Goal: Participate in discussion: Engage in conversation with other users on a specific topic

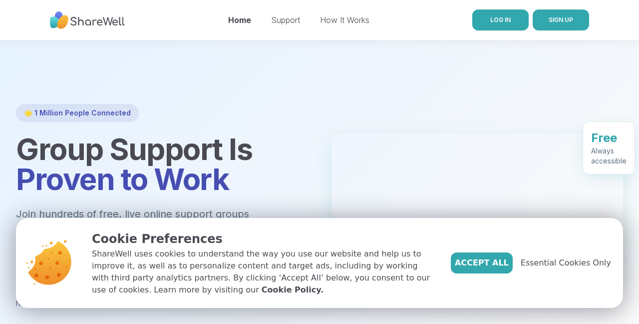
click at [503, 23] on span "LOG IN" at bounding box center [500, 19] width 20 height 7
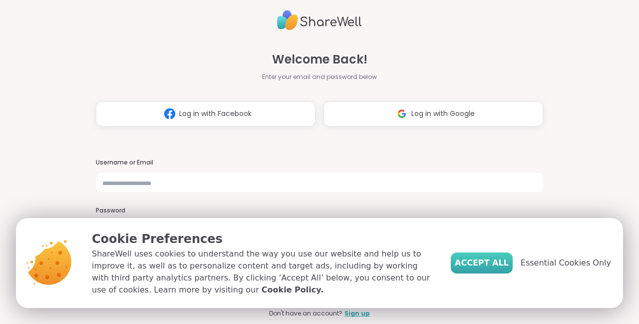
click at [506, 265] on span "Accept All" at bounding box center [482, 263] width 54 height 12
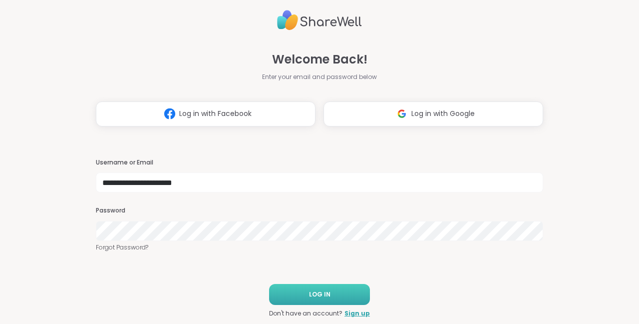
click at [309, 292] on button "LOG IN" at bounding box center [319, 294] width 101 height 21
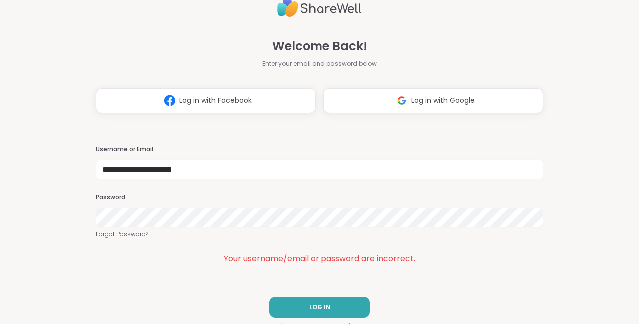
click at [88, 212] on div "**********" at bounding box center [319, 162] width 639 height 324
click at [311, 305] on span "LOG IN" at bounding box center [319, 307] width 21 height 9
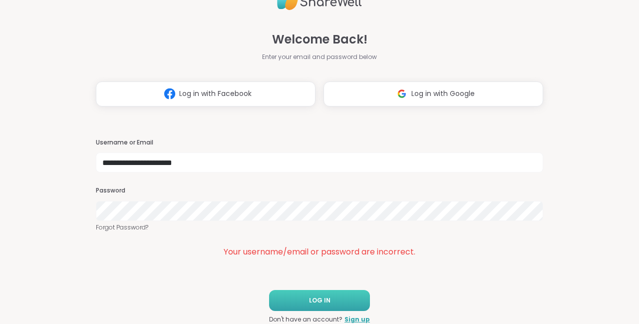
scroll to position [6, 0]
click at [233, 168] on input "**********" at bounding box center [319, 163] width 447 height 20
drag, startPoint x: 227, startPoint y: 161, endPoint x: 84, endPoint y: 157, distance: 142.4
click at [84, 157] on div "**********" at bounding box center [319, 162] width 639 height 324
type input "********"
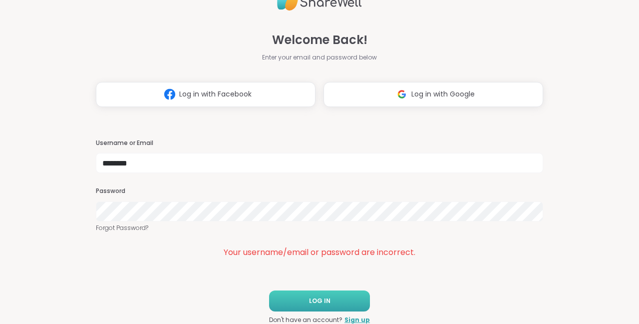
click at [316, 299] on span "LOG IN" at bounding box center [319, 300] width 21 height 9
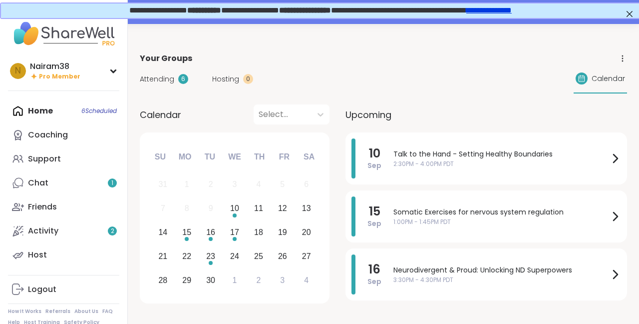
click at [54, 112] on div "Home 6 Scheduled Coaching Support Chat 1 Friends Activity 2 Host" at bounding box center [63, 183] width 111 height 168
click at [38, 110] on div "Home 6 Scheduled Coaching Support Chat 1 Friends Activity 2 Host" at bounding box center [63, 183] width 111 height 168
click at [45, 134] on div "Coaching" at bounding box center [48, 134] width 40 height 11
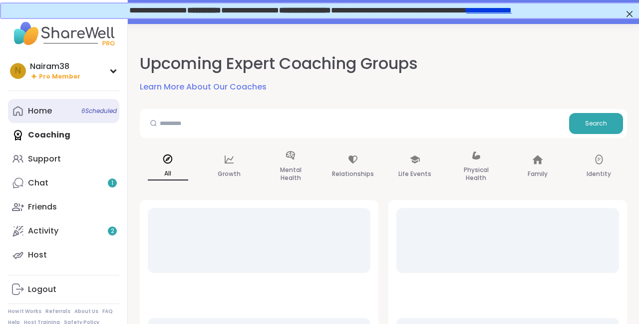
click at [51, 110] on div "Home 6 Scheduled" at bounding box center [40, 110] width 24 height 11
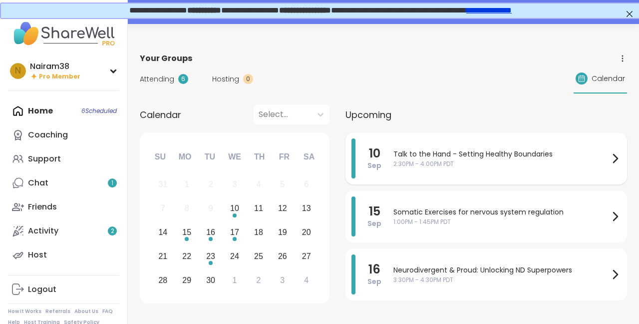
click at [425, 152] on span "Talk to the Hand - Setting Healthy Boundaries" at bounding box center [501, 154] width 216 height 10
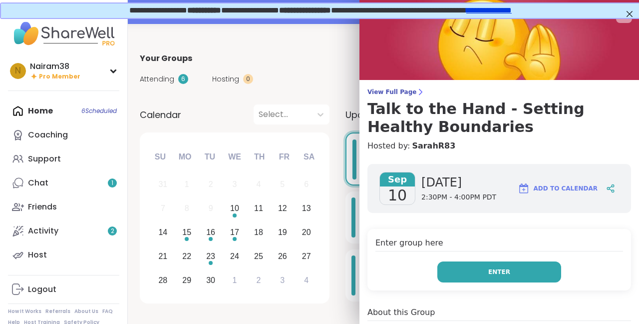
click at [495, 267] on span "Enter" at bounding box center [499, 271] width 22 height 9
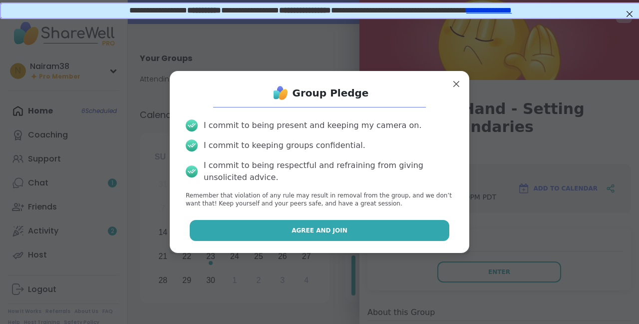
click at [360, 231] on button "Agree and Join" at bounding box center [320, 230] width 260 height 21
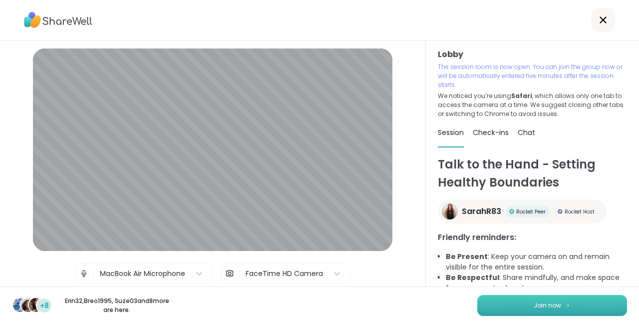
click at [540, 305] on span "Join now" at bounding box center [547, 305] width 27 height 9
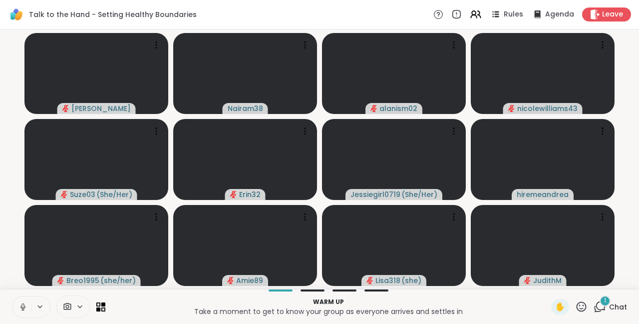
click at [601, 305] on icon at bounding box center [600, 306] width 12 height 12
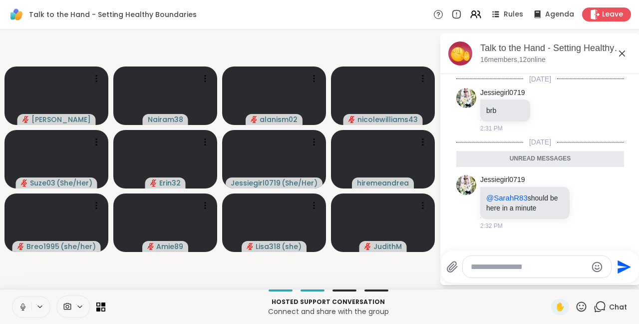
click at [622, 54] on icon at bounding box center [622, 53] width 12 height 12
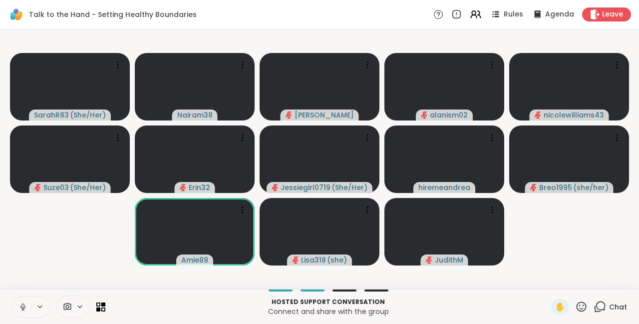
click at [22, 306] on icon at bounding box center [22, 305] width 2 height 4
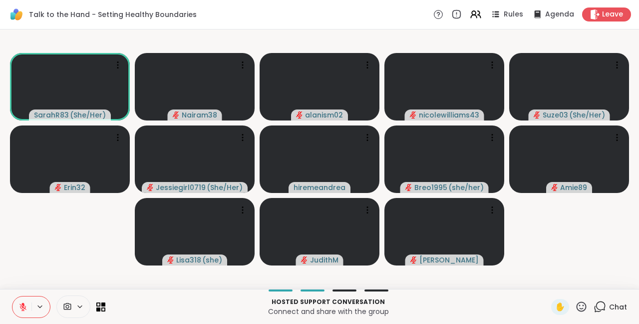
click at [598, 309] on icon at bounding box center [600, 306] width 12 height 12
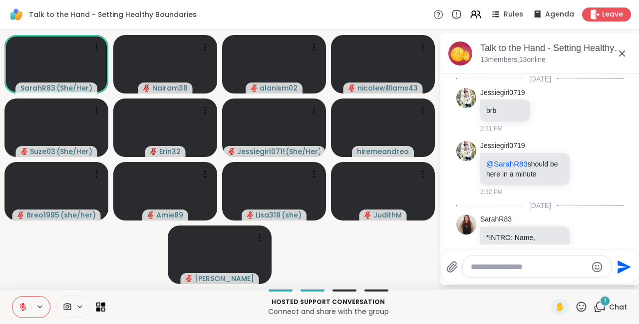
scroll to position [58, 0]
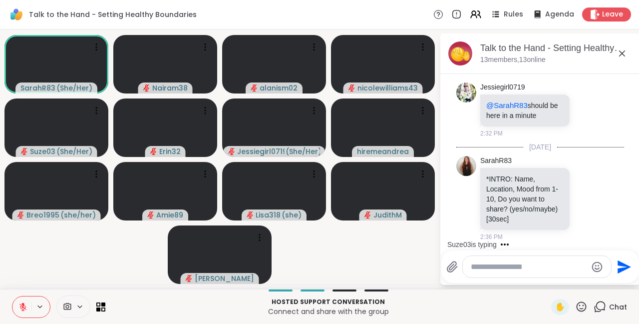
click at [484, 267] on textarea "Type your message" at bounding box center [529, 267] width 116 height 10
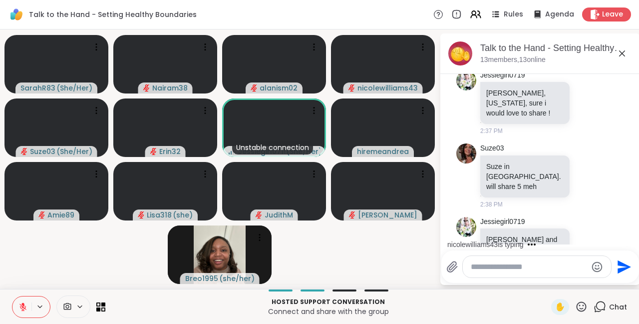
scroll to position [310, 0]
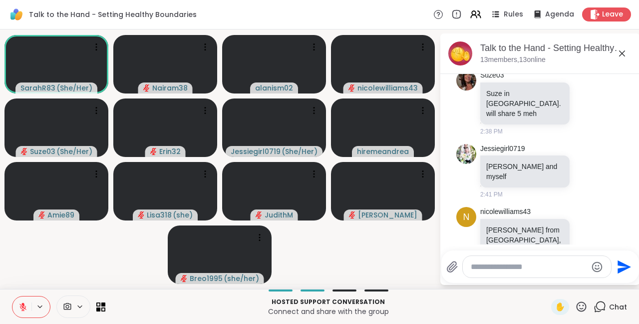
click at [490, 268] on textarea "Type your message" at bounding box center [529, 267] width 116 height 10
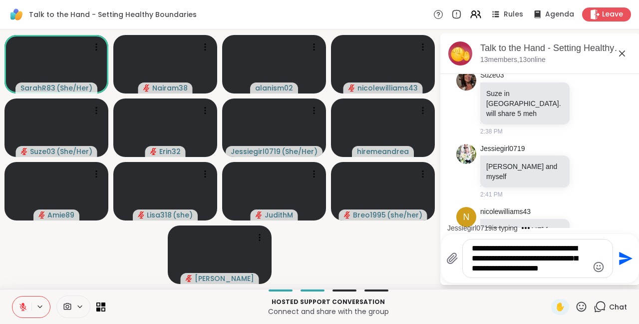
type textarea "**********"
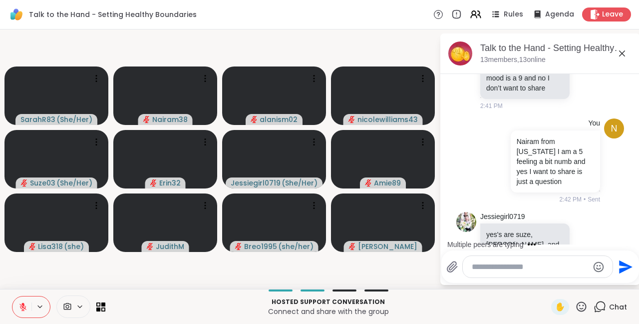
scroll to position [582, 0]
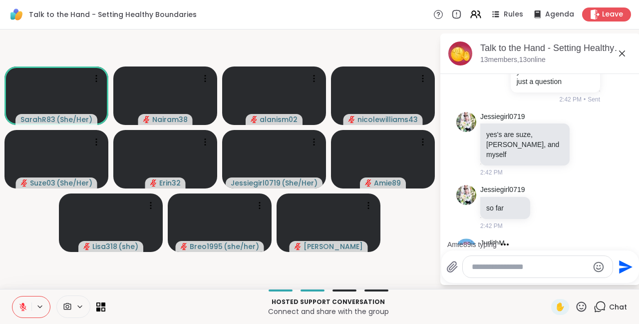
click at [22, 307] on icon at bounding box center [22, 306] width 9 height 9
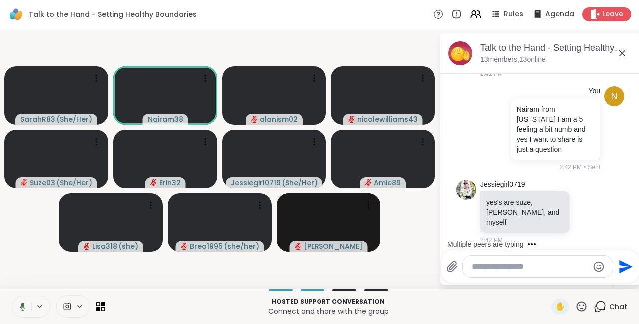
scroll to position [635, 0]
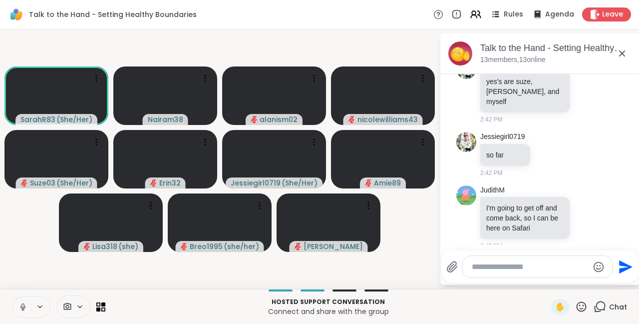
click at [21, 308] on icon at bounding box center [22, 306] width 5 height 3
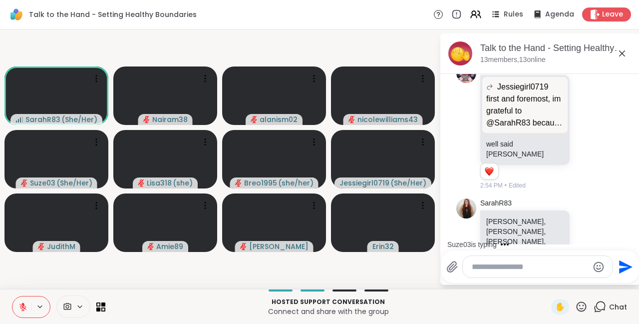
scroll to position [1461, 0]
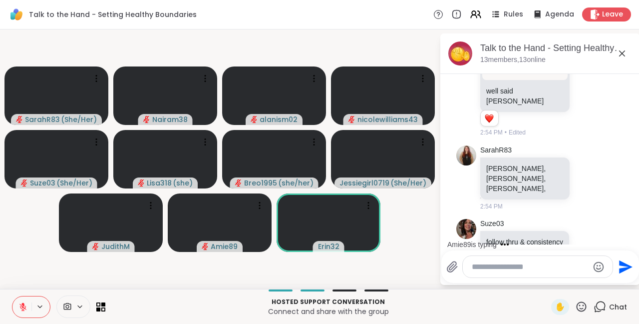
click at [621, 52] on icon at bounding box center [622, 53] width 6 height 6
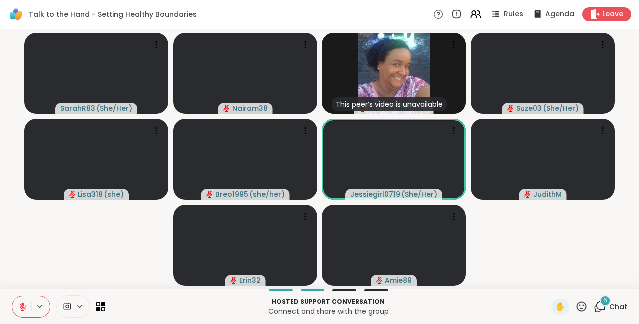
click at [601, 300] on div "6" at bounding box center [605, 300] width 11 height 11
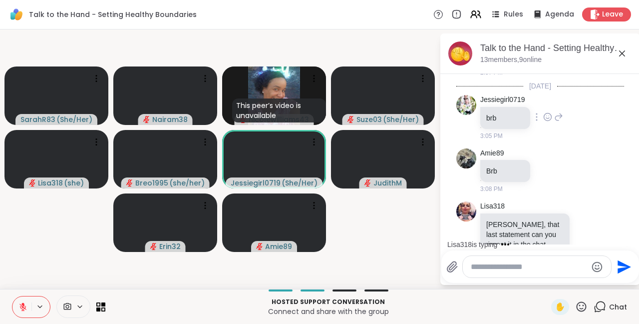
scroll to position [1871, 0]
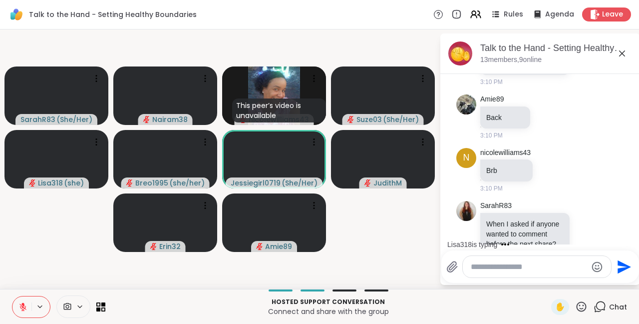
click at [622, 53] on icon at bounding box center [622, 53] width 6 height 6
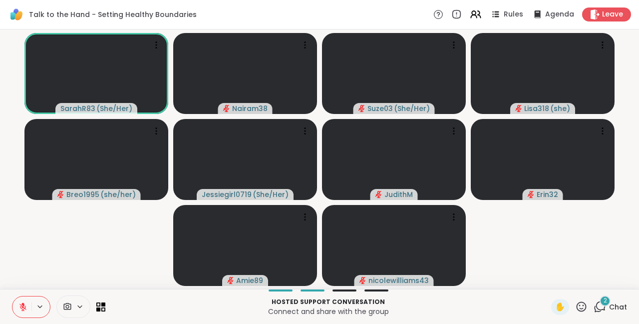
click at [602, 303] on div "2" at bounding box center [605, 300] width 11 height 11
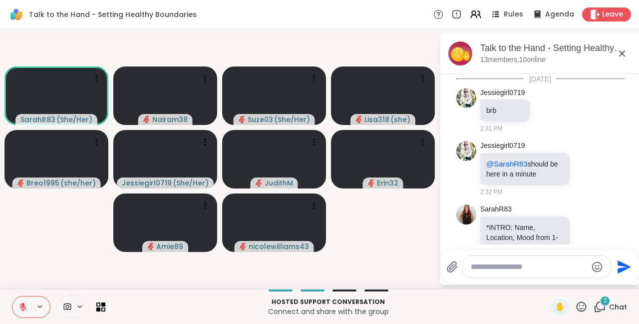
scroll to position [2020, 0]
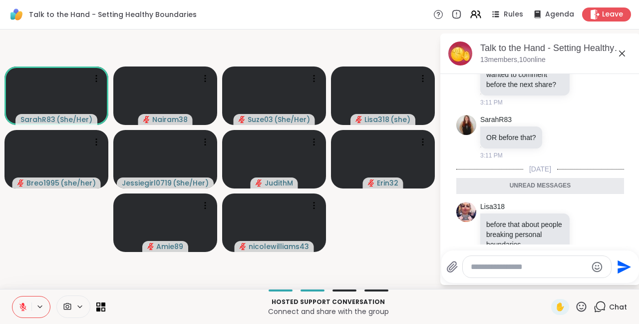
click at [623, 53] on icon at bounding box center [622, 53] width 6 height 6
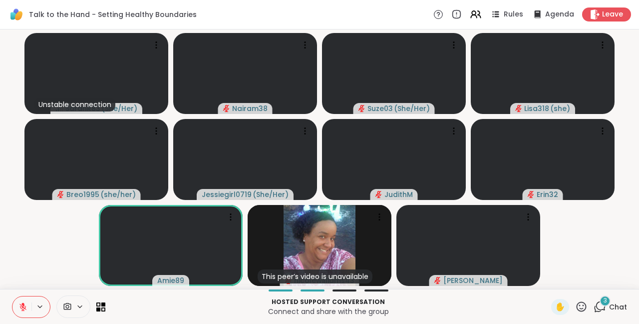
click at [605, 301] on span "3" at bounding box center [605, 300] width 3 height 8
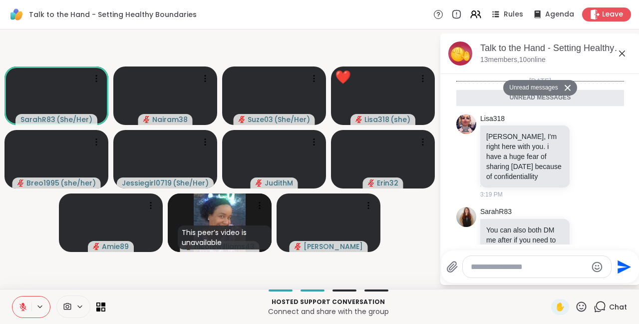
scroll to position [2257, 0]
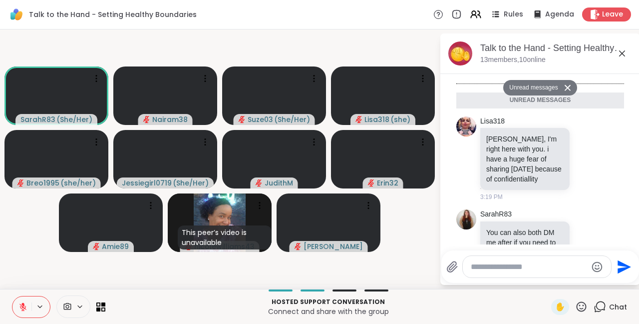
click at [623, 55] on icon at bounding box center [622, 53] width 12 height 12
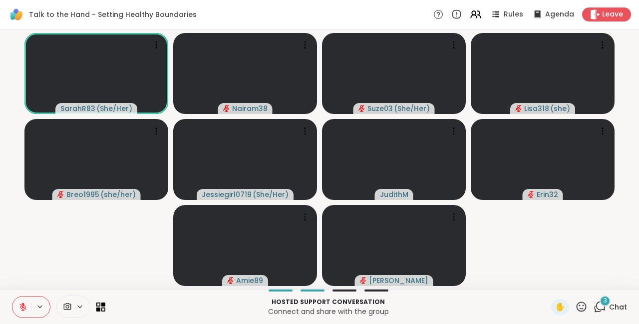
click at [604, 300] on span "3" at bounding box center [605, 300] width 3 height 8
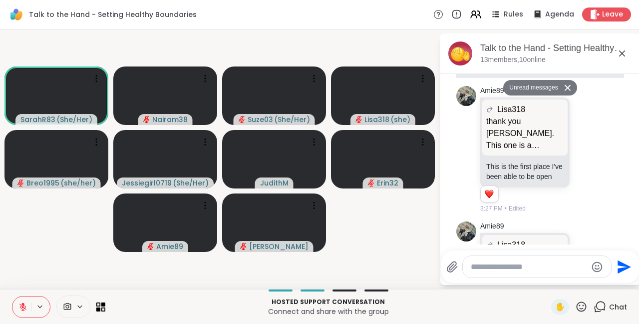
scroll to position [2663, 0]
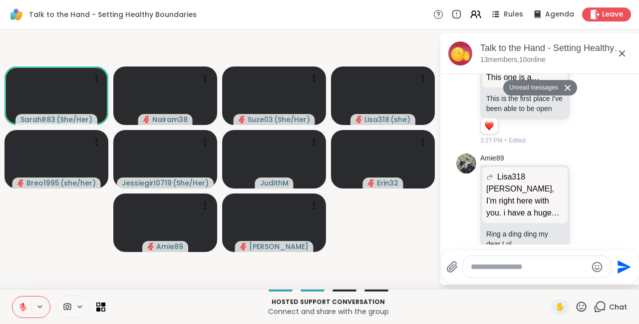
click at [622, 52] on icon at bounding box center [622, 53] width 6 height 6
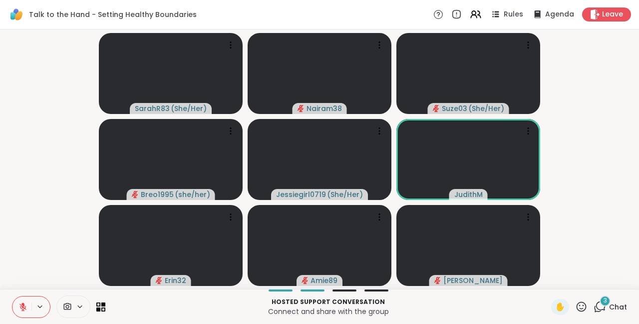
click at [604, 304] on span "3" at bounding box center [605, 300] width 3 height 8
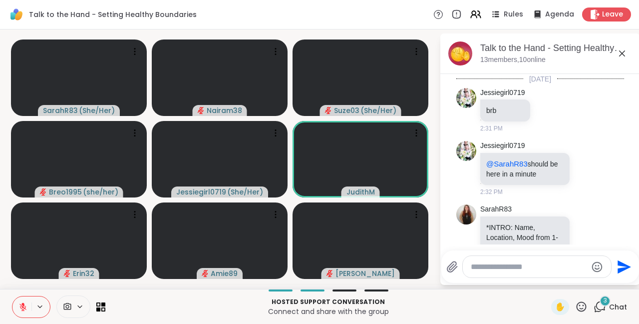
scroll to position [3232, 0]
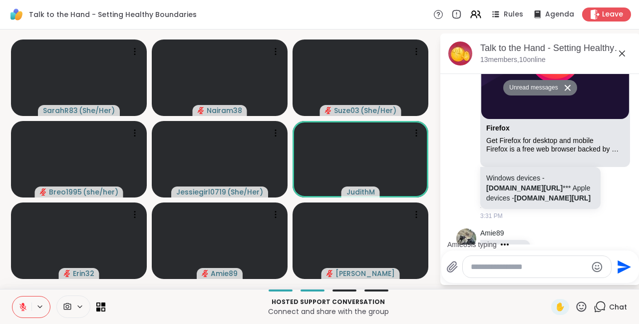
click at [486, 267] on textarea "Type your message" at bounding box center [529, 267] width 116 height 10
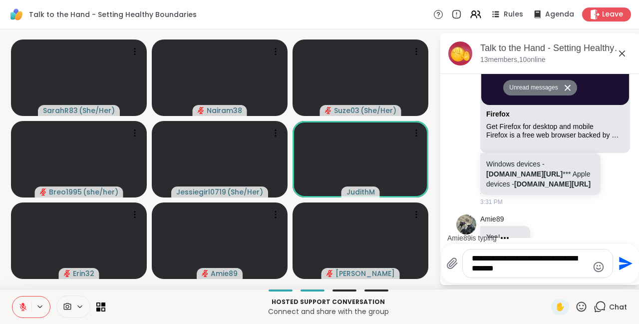
type textarea "**********"
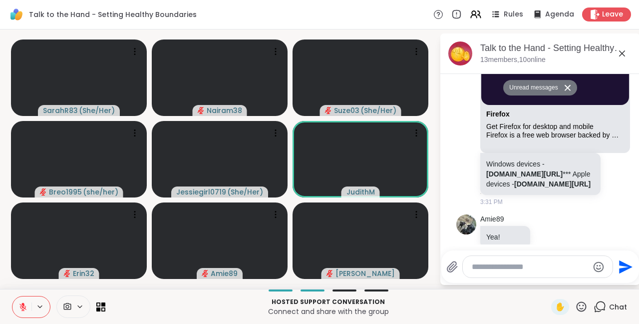
scroll to position [3285, 0]
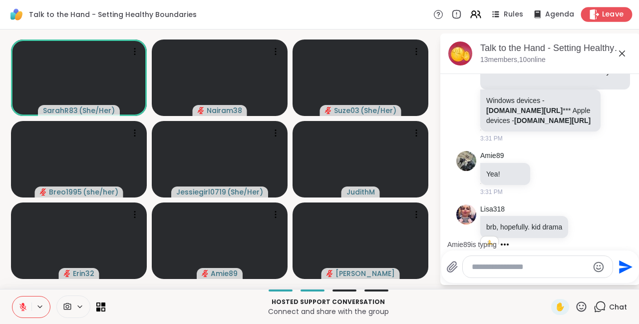
click at [607, 12] on span "Leave" at bounding box center [613, 14] width 22 height 10
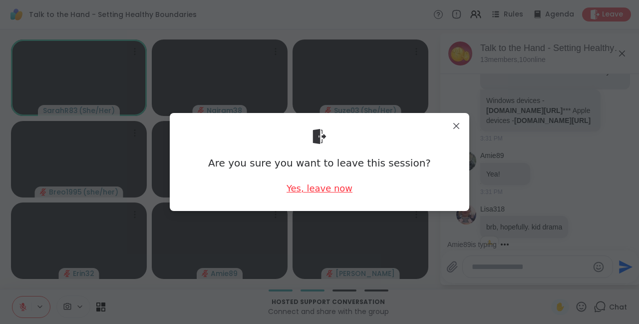
click at [314, 188] on div "Yes, leave now" at bounding box center [320, 188] width 66 height 12
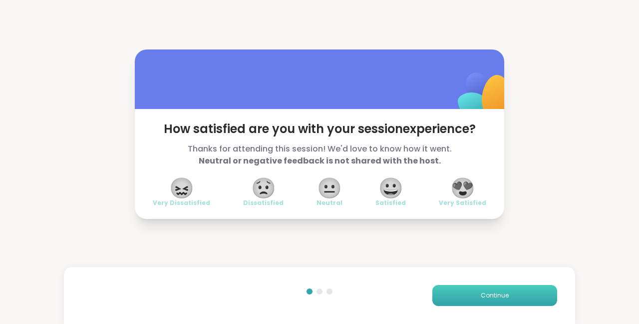
click at [480, 293] on button "Continue" at bounding box center [494, 295] width 125 height 21
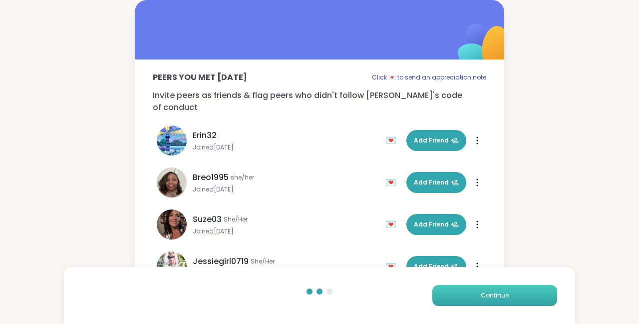
click at [485, 299] on span "Continue" at bounding box center [495, 295] width 28 height 9
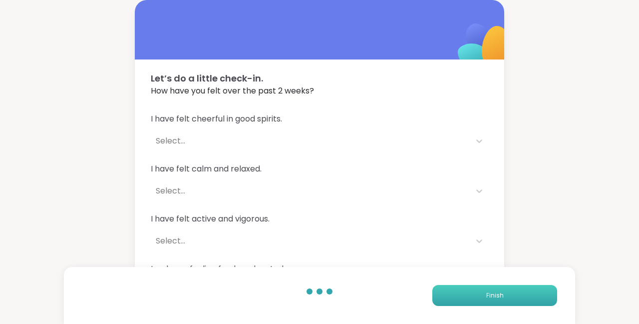
click at [485, 299] on button "Finish" at bounding box center [494, 295] width 125 height 21
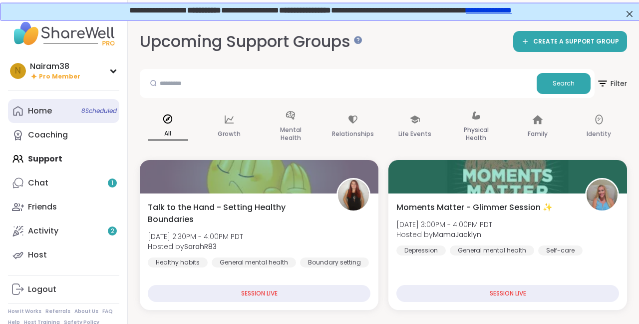
click at [58, 110] on link "Home 8 Scheduled" at bounding box center [63, 111] width 111 height 24
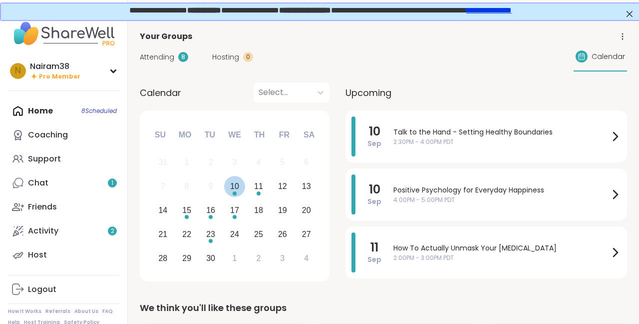
click at [237, 187] on div "10" at bounding box center [234, 185] width 9 height 13
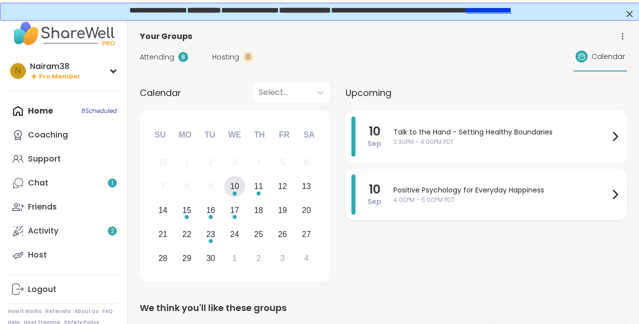
click at [436, 200] on span "4:00PM - 5:00PM PDT" at bounding box center [501, 199] width 216 height 9
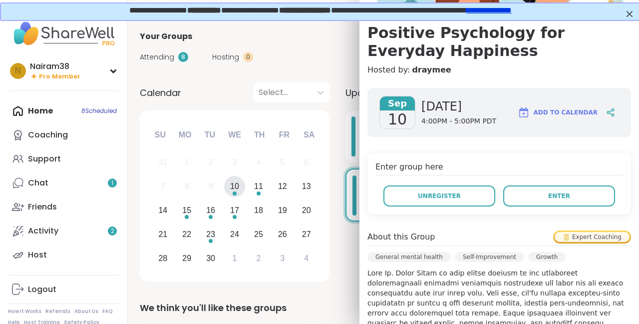
scroll to position [74, 0]
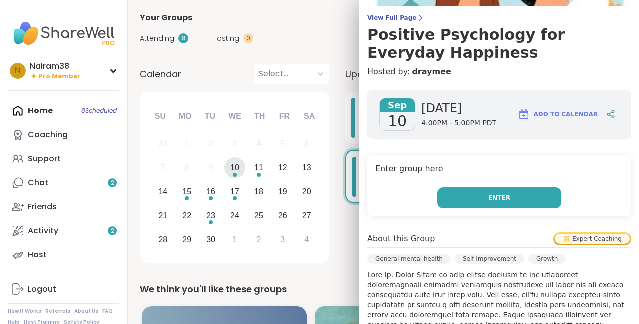
click at [505, 198] on span "Enter" at bounding box center [499, 197] width 22 height 9
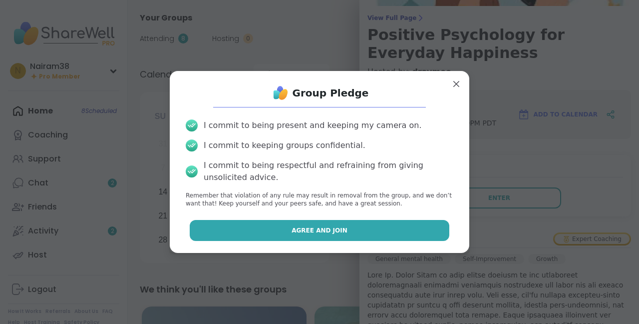
click at [329, 226] on span "Agree and Join" at bounding box center [320, 230] width 56 height 9
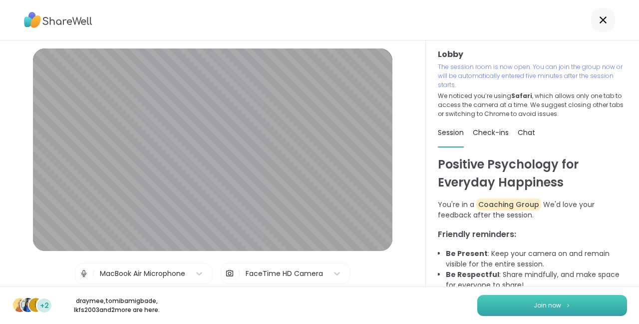
click at [552, 307] on span "Join now" at bounding box center [547, 305] width 27 height 9
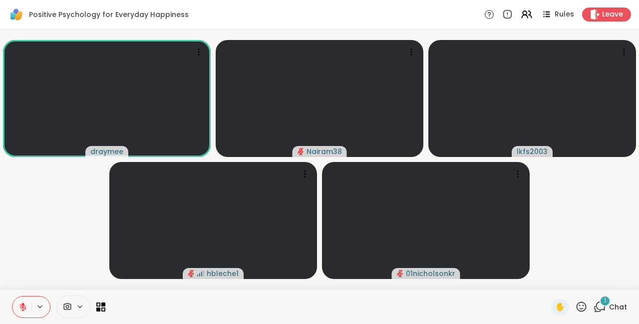
click at [606, 302] on span "1" at bounding box center [605, 300] width 2 height 8
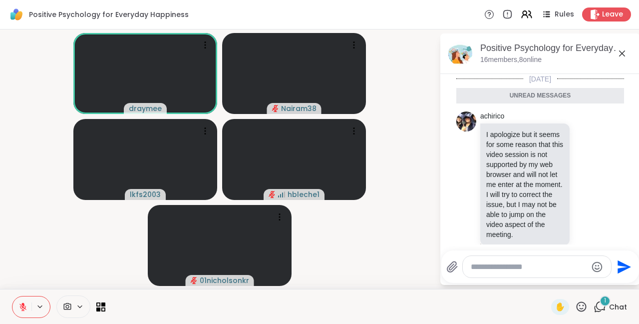
scroll to position [16, 0]
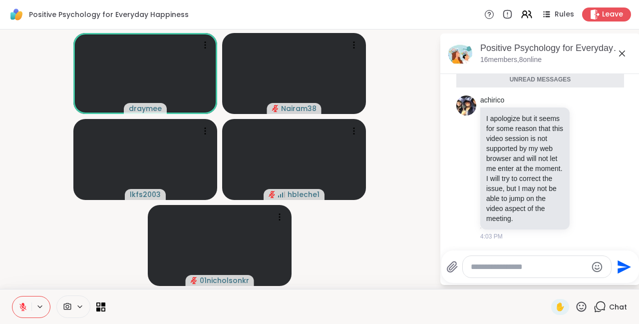
click at [625, 54] on icon at bounding box center [622, 53] width 12 height 12
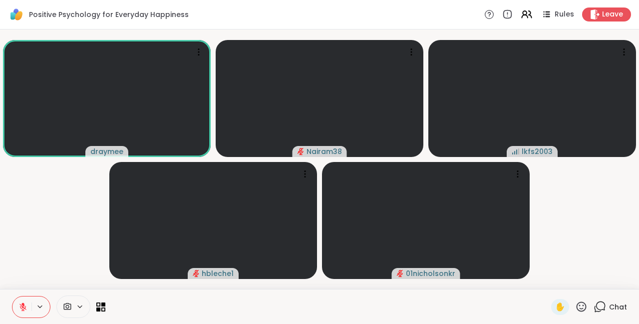
click at [24, 303] on icon at bounding box center [22, 306] width 9 height 9
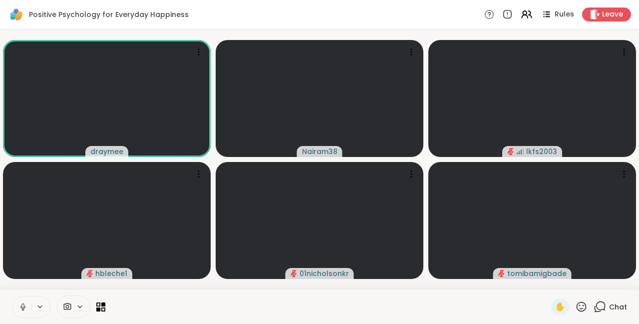
click at [21, 307] on icon at bounding box center [22, 306] width 9 height 9
click at [603, 307] on icon at bounding box center [600, 306] width 12 height 12
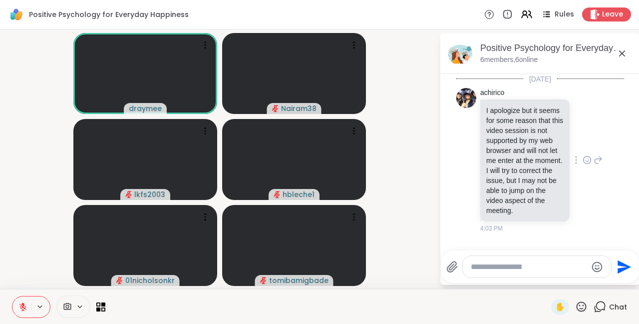
scroll to position [2, 0]
click at [477, 267] on textarea "Type your message" at bounding box center [529, 267] width 116 height 10
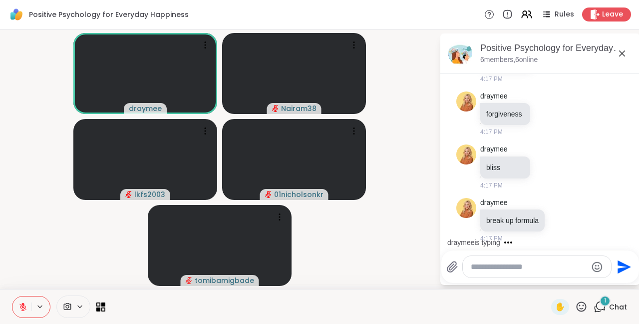
scroll to position [859, 0]
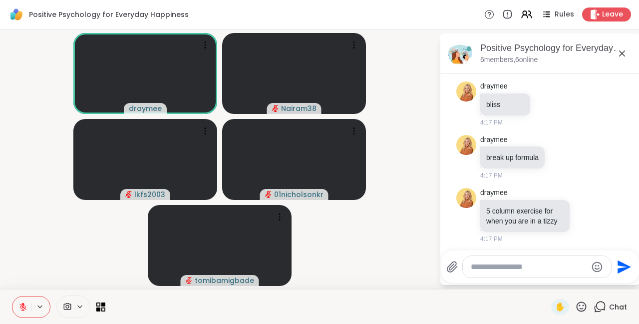
click at [622, 52] on icon at bounding box center [622, 53] width 12 height 12
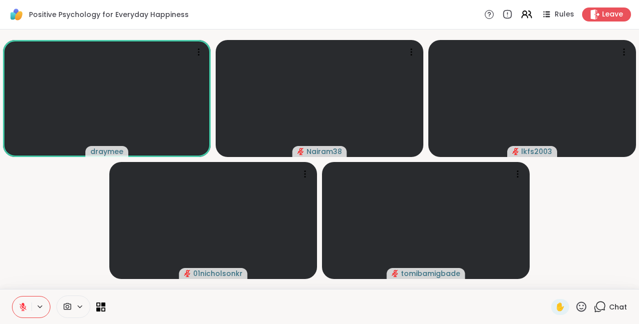
click at [600, 308] on icon at bounding box center [600, 306] width 12 height 12
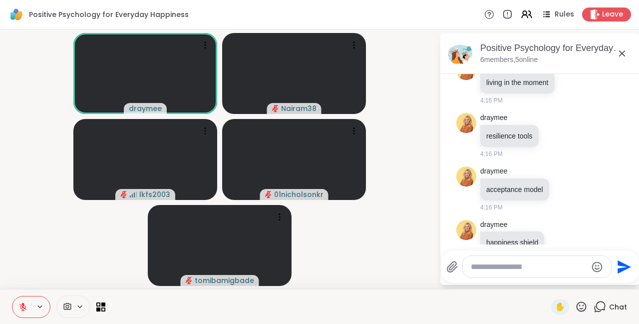
scroll to position [393, 0]
click at [570, 185] on icon at bounding box center [566, 189] width 9 height 10
click at [570, 170] on div "Select Reaction: Heart" at bounding box center [566, 172] width 9 height 9
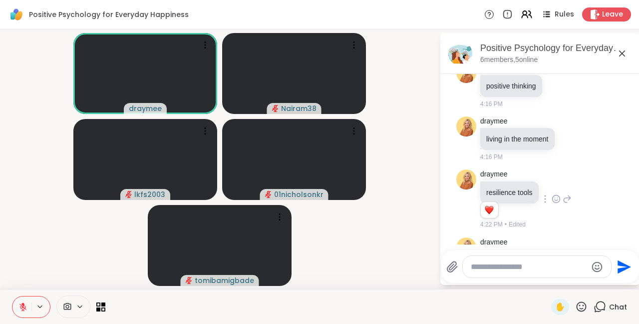
scroll to position [331, 0]
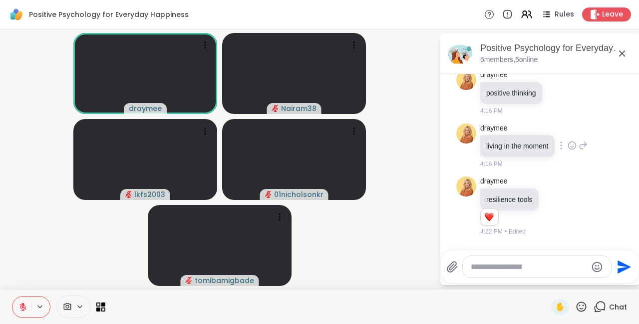
click at [539, 144] on p "living in the moment" at bounding box center [517, 146] width 62 height 10
click at [574, 145] on icon at bounding box center [572, 145] width 9 height 10
click at [577, 128] on ul at bounding box center [572, 129] width 116 height 28
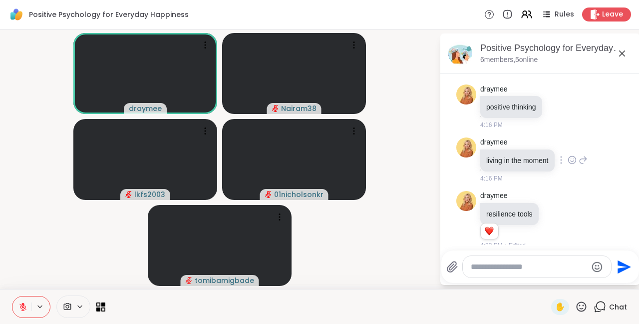
click at [576, 158] on icon at bounding box center [572, 160] width 9 height 10
click at [575, 145] on div "Select Reaction: Heart" at bounding box center [572, 143] width 9 height 9
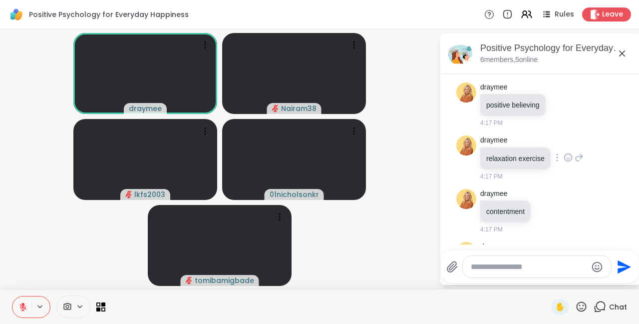
scroll to position [638, 0]
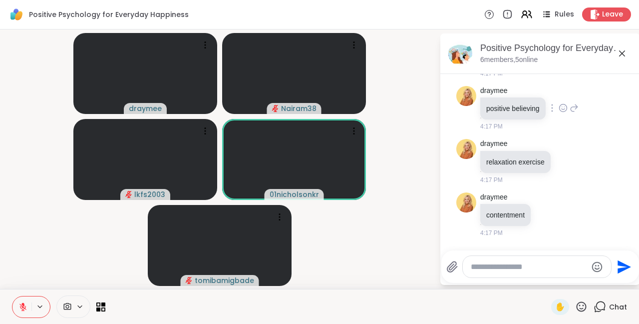
click at [565, 108] on icon at bounding box center [563, 108] width 3 height 1
click at [567, 91] on div "Select Reaction: Heart" at bounding box center [563, 91] width 9 height 9
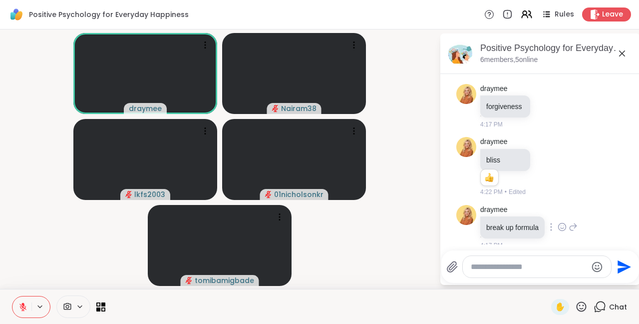
scroll to position [975, 0]
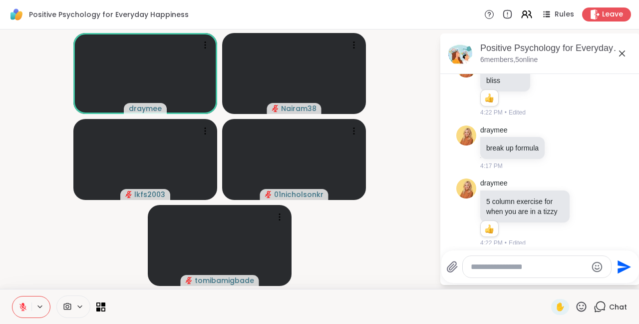
click at [491, 267] on textarea "Type your message" at bounding box center [529, 267] width 116 height 10
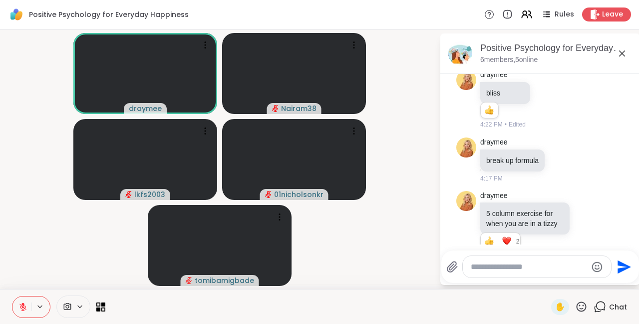
scroll to position [989, 0]
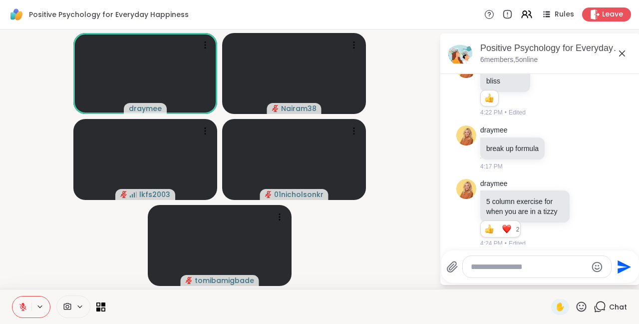
click at [504, 265] on textarea "Type your message" at bounding box center [529, 267] width 116 height 10
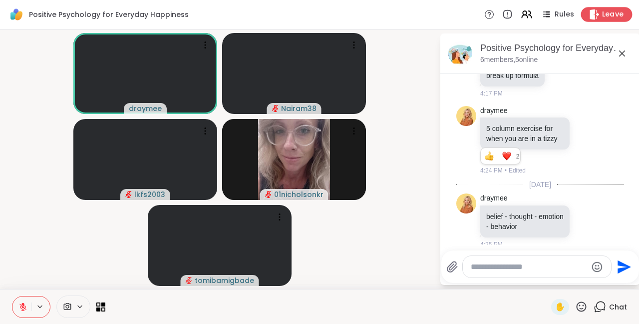
click at [608, 14] on span "Leave" at bounding box center [613, 14] width 22 height 10
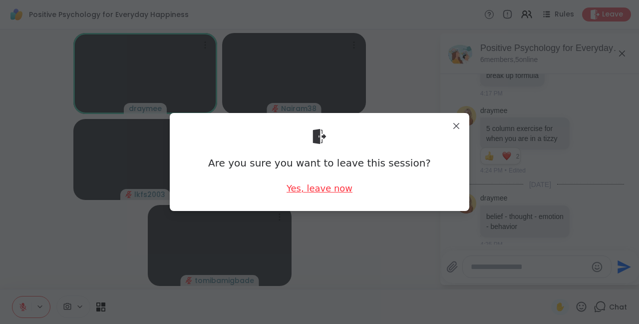
click at [335, 186] on div "Yes, leave now" at bounding box center [320, 188] width 66 height 12
